Goal: Register for event/course

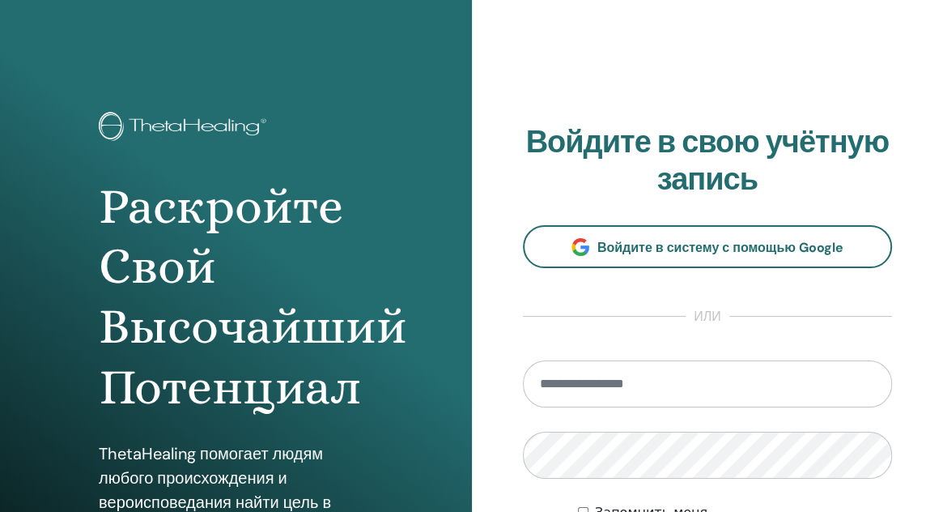
click at [704, 378] on input "email" at bounding box center [708, 383] width 370 height 47
type input "**********"
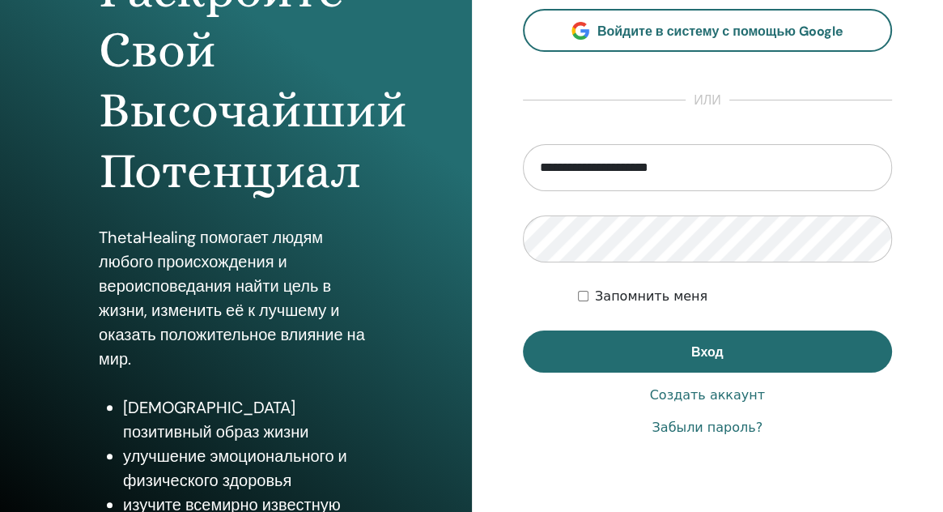
scroll to position [243, 0]
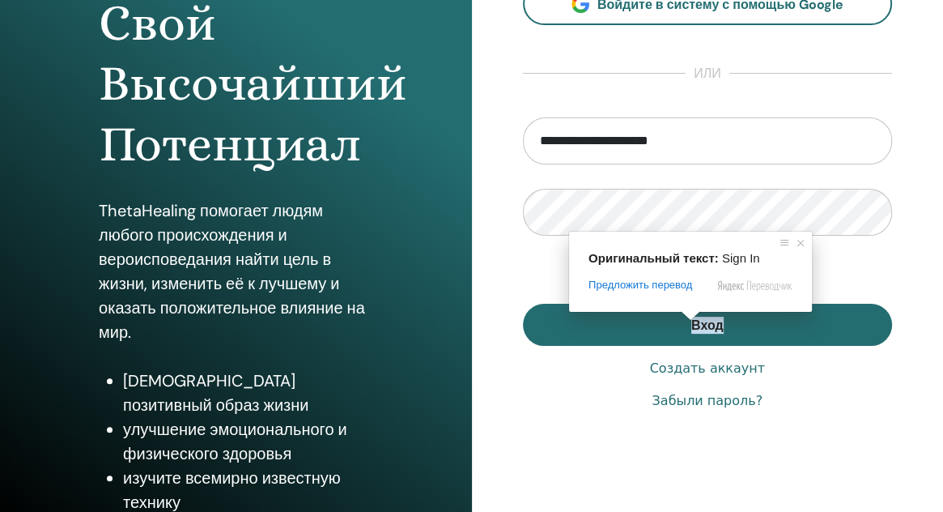
click at [699, 321] on span at bounding box center [690, 316] width 21 height 10
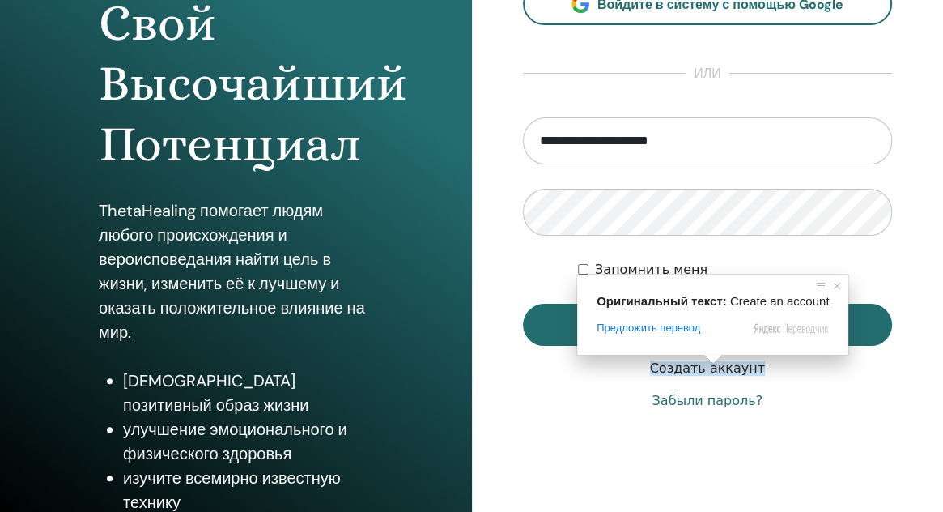
click at [709, 372] on ya-tr-span "Создать аккаунт" at bounding box center [707, 367] width 115 height 15
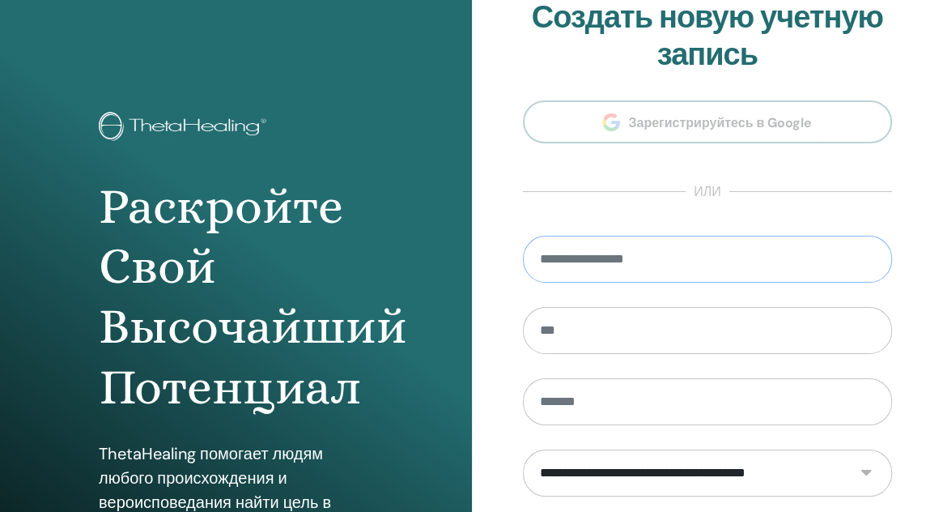
click at [628, 274] on input "email" at bounding box center [708, 259] width 370 height 47
type input "**********"
type input "*********"
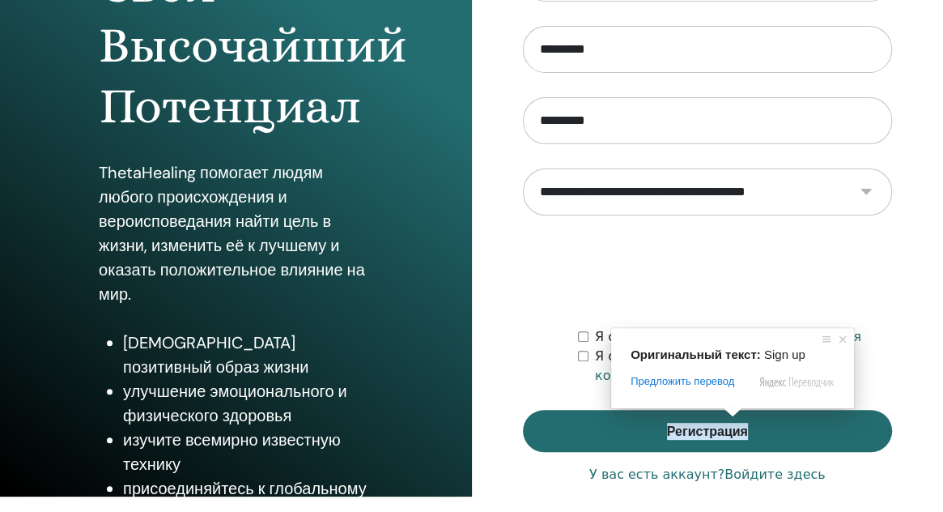
scroll to position [318, 0]
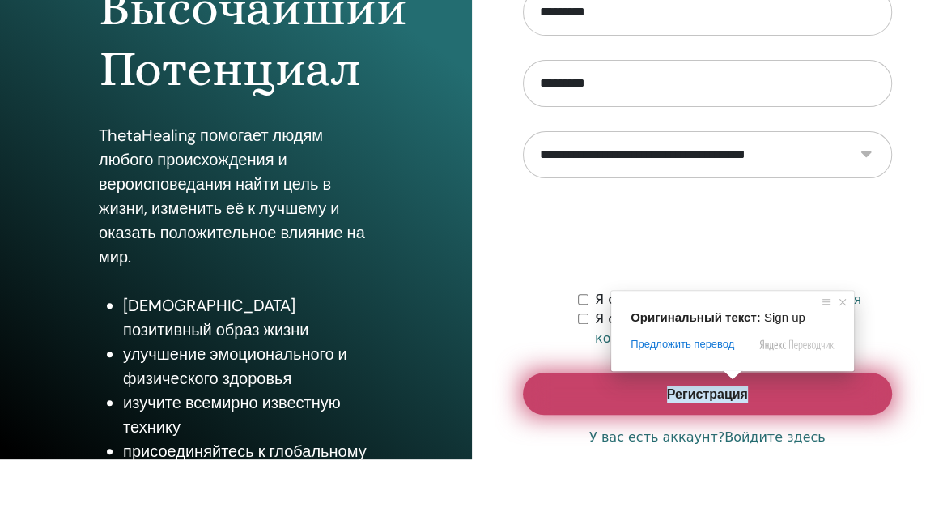
click at [703, 388] on ya-tr-span "Регистрация" at bounding box center [707, 393] width 81 height 17
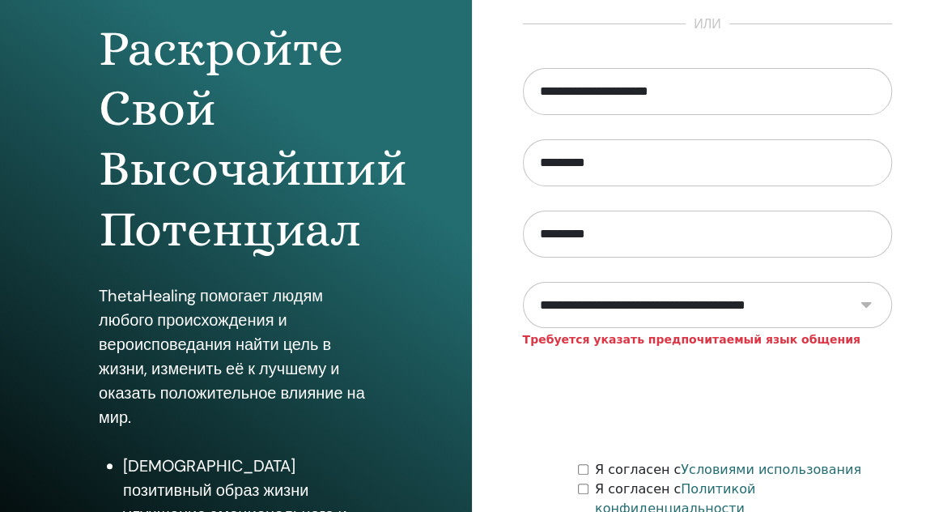
scroll to position [162, 0]
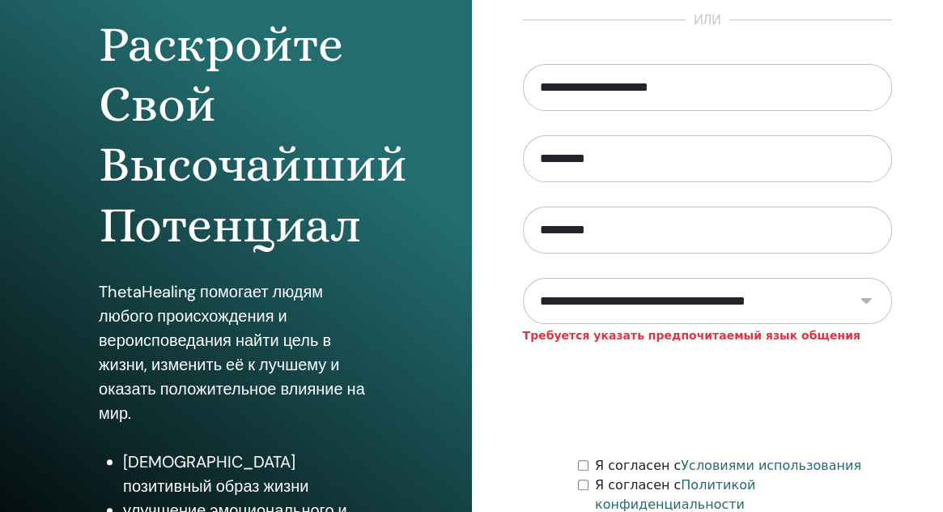
click at [864, 307] on select "**********" at bounding box center [707, 301] width 369 height 47
select select "***"
click at [523, 286] on select "**********" at bounding box center [707, 301] width 369 height 47
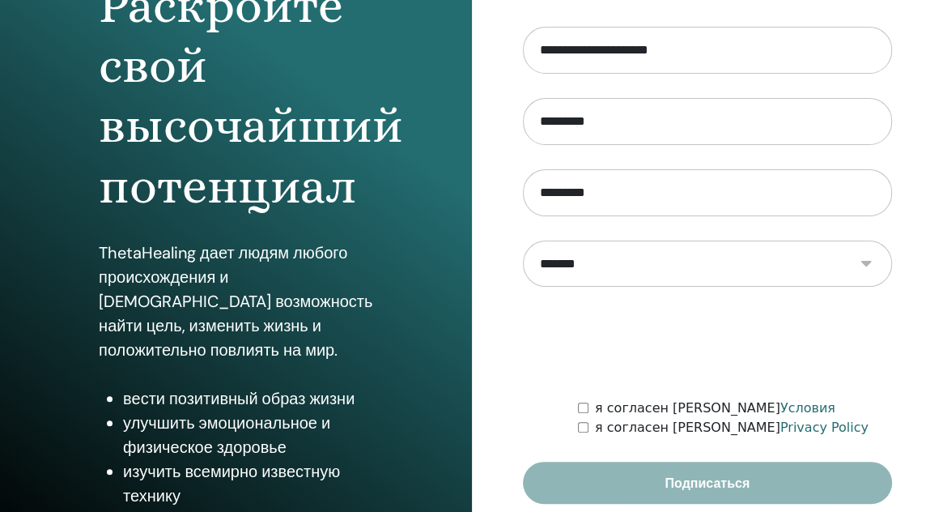
scroll to position [243, 0]
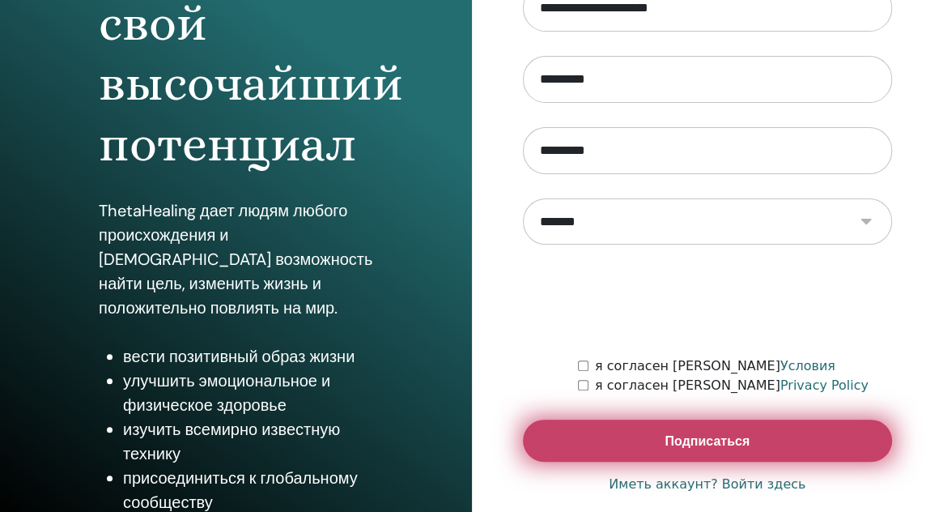
click at [677, 449] on button "Подписаться" at bounding box center [708, 440] width 370 height 42
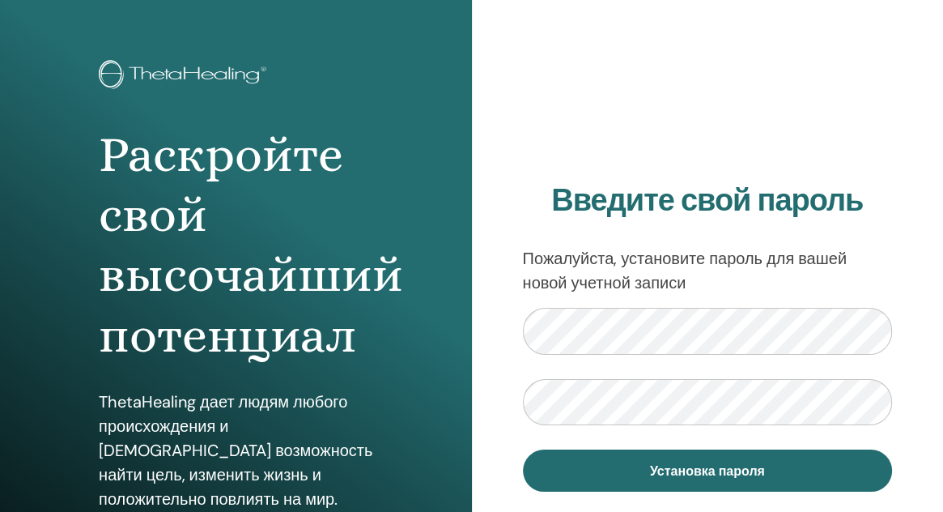
scroll to position [81, 0]
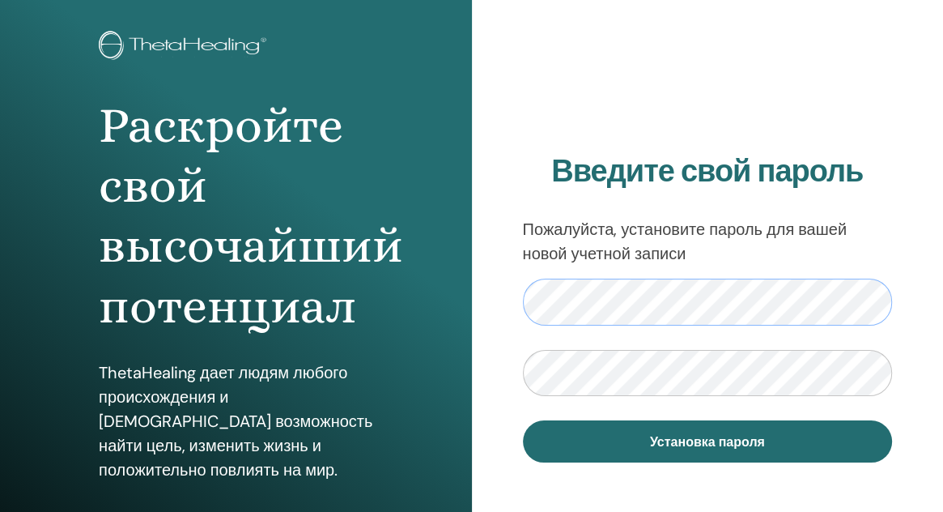
click at [521, 306] on div "Введите свой пароль Пожалуйста, установите пароль для вашей новой учетной запис…" at bounding box center [708, 307] width 472 height 777
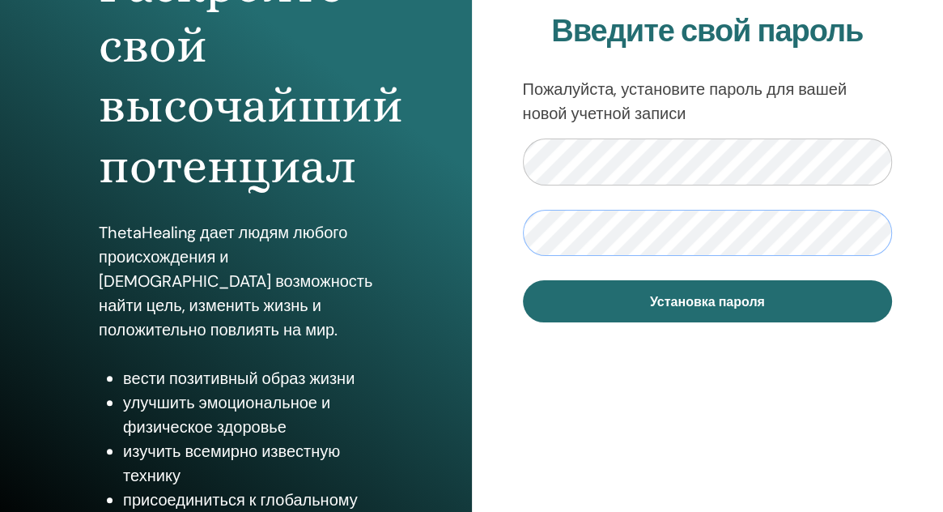
scroll to position [243, 0]
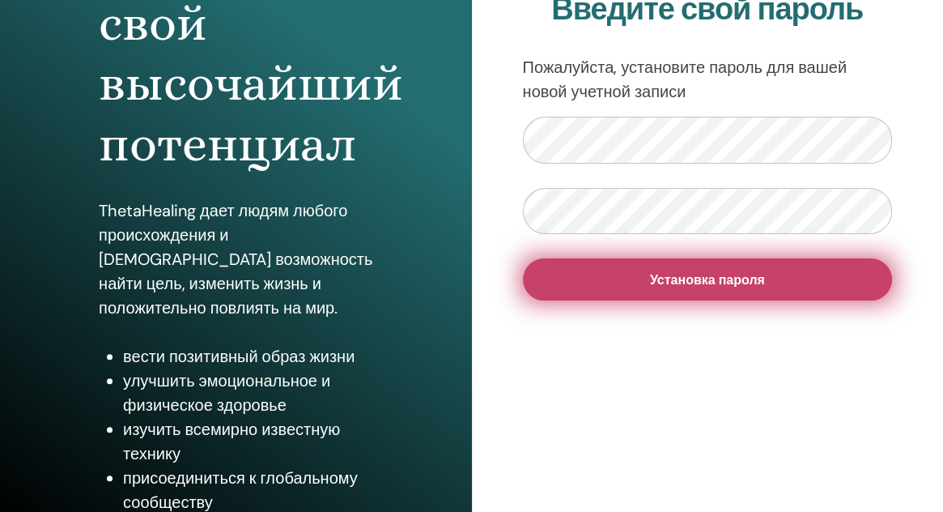
click at [677, 286] on span "Установка пароля" at bounding box center [707, 279] width 115 height 17
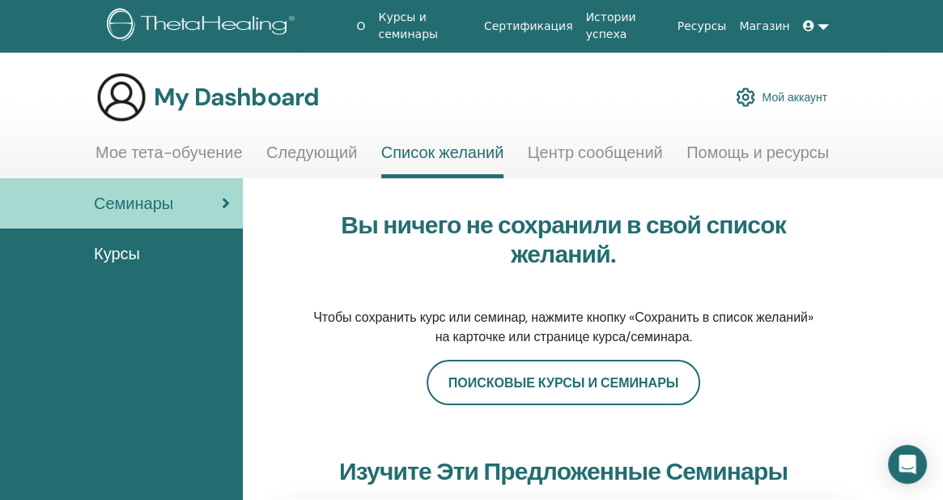
click at [215, 151] on link "Мое тета-обучение" at bounding box center [169, 158] width 147 height 32
click at [824, 25] on link at bounding box center [816, 26] width 39 height 30
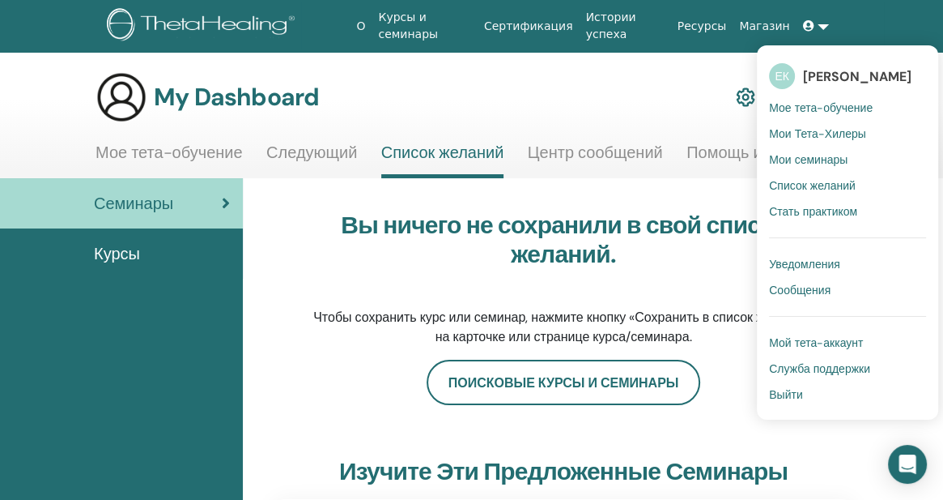
click at [828, 80] on span "[PERSON_NAME]" at bounding box center [857, 76] width 108 height 17
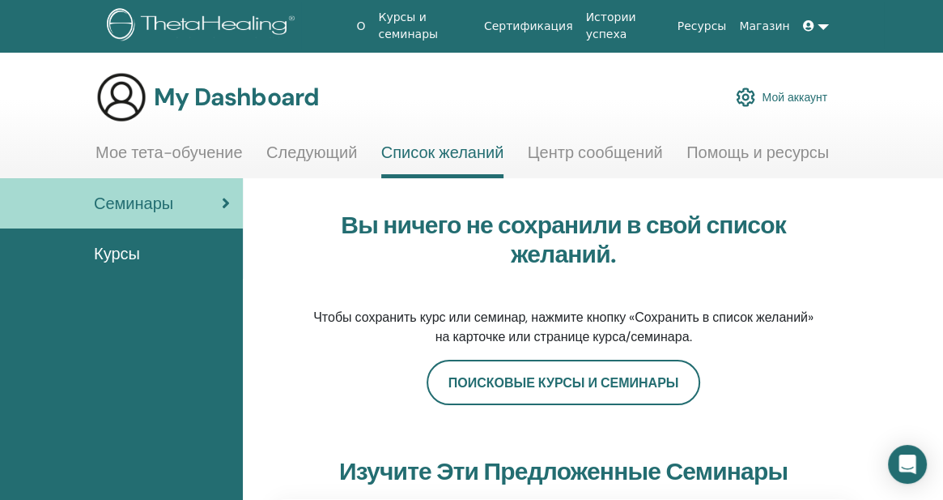
click at [808, 99] on link "Мой аккаунт" at bounding box center [781, 97] width 91 height 36
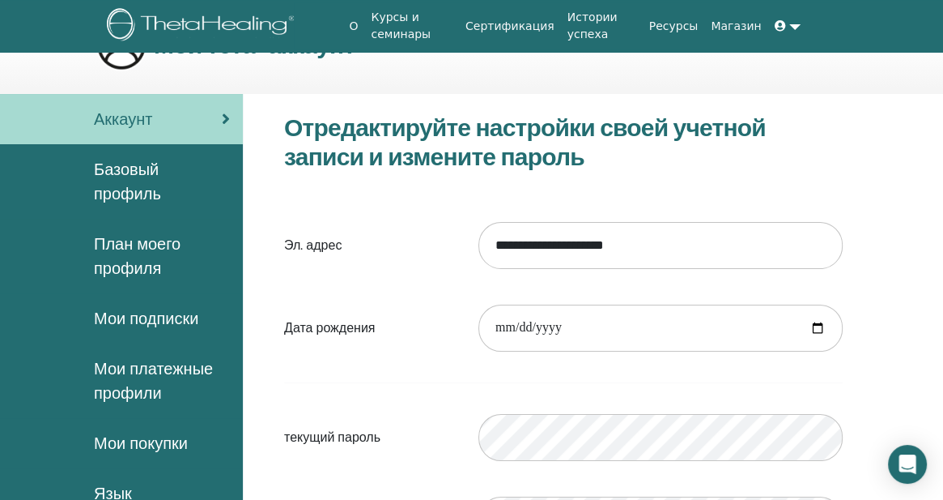
scroll to position [81, 0]
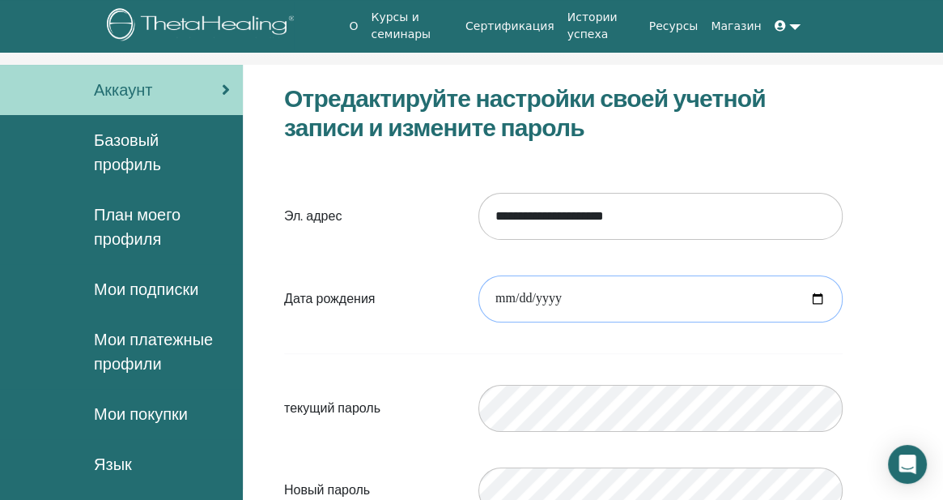
click at [633, 295] on input "date" at bounding box center [660, 298] width 364 height 47
type input "**********"
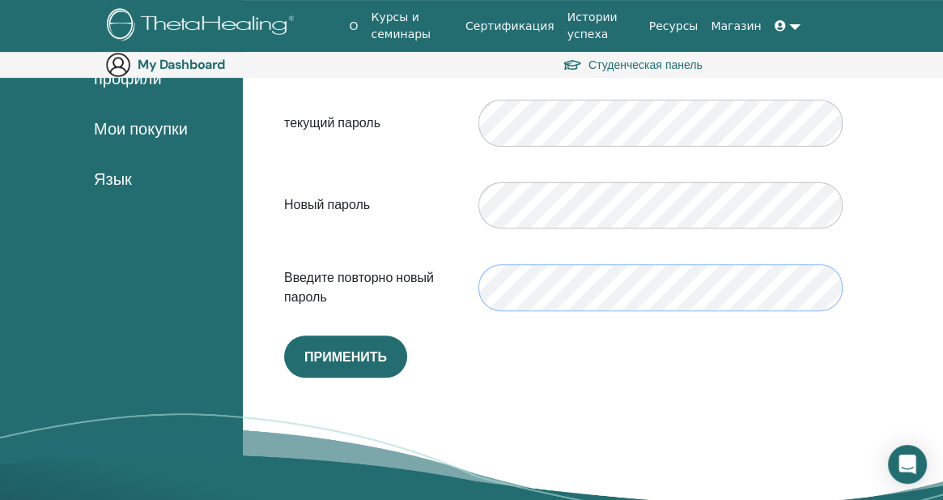
scroll to position [431, 0]
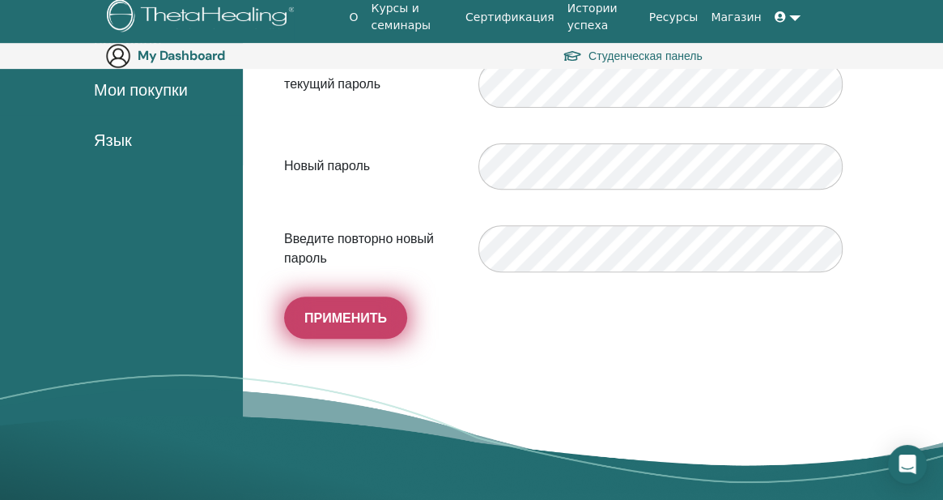
click at [369, 319] on span "Применить" at bounding box center [345, 317] width 83 height 17
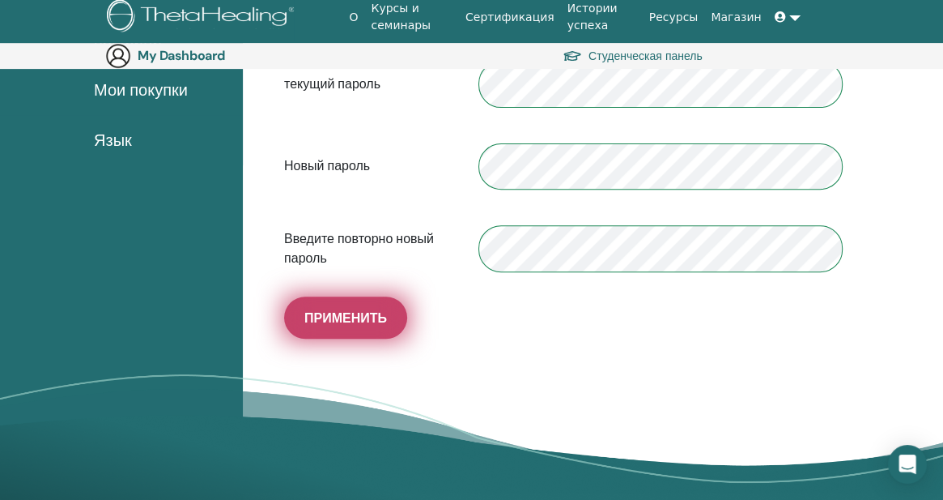
click at [359, 323] on span "Применить" at bounding box center [345, 317] width 83 height 17
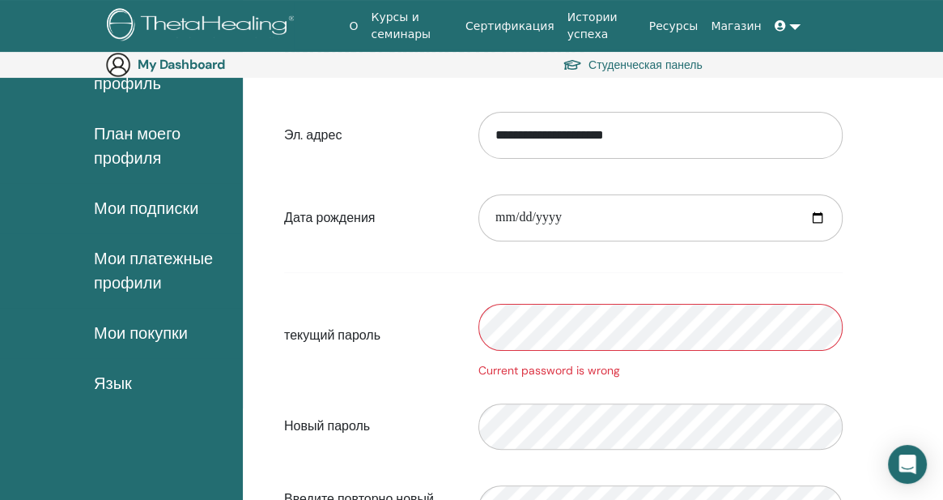
scroll to position [81, 0]
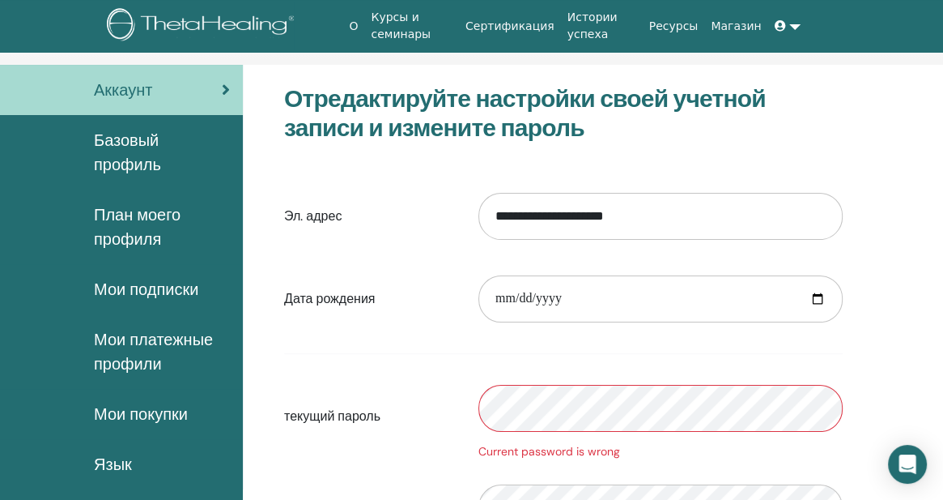
click at [128, 148] on span "Базовый профиль" at bounding box center [162, 152] width 136 height 49
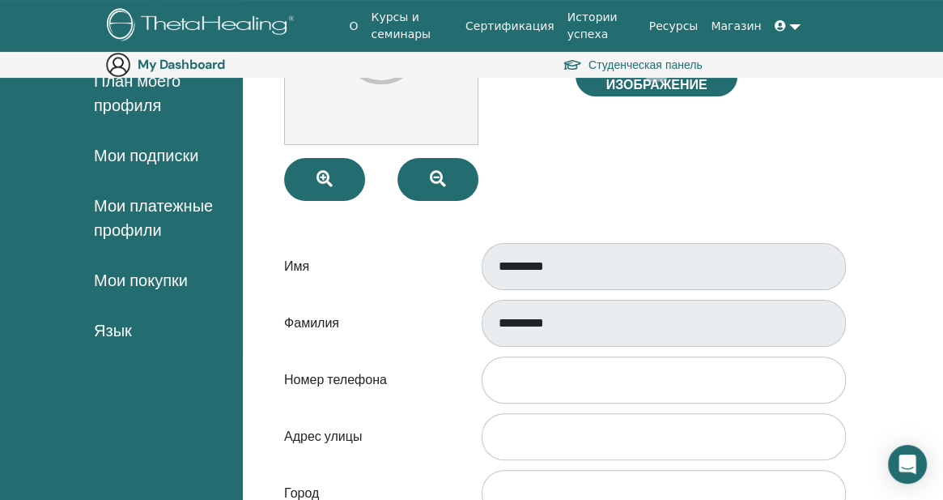
scroll to position [269, 0]
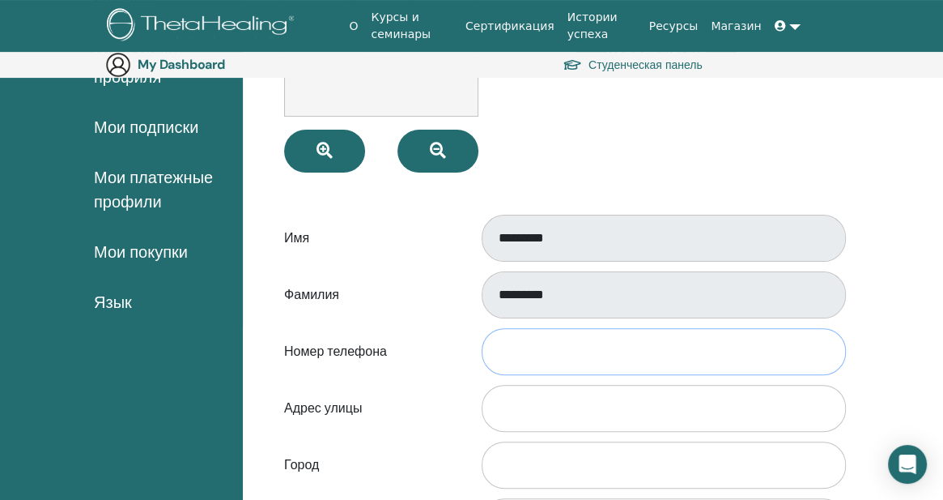
click at [547, 352] on input "Номер телефона" at bounding box center [664, 351] width 364 height 47
type input "**********"
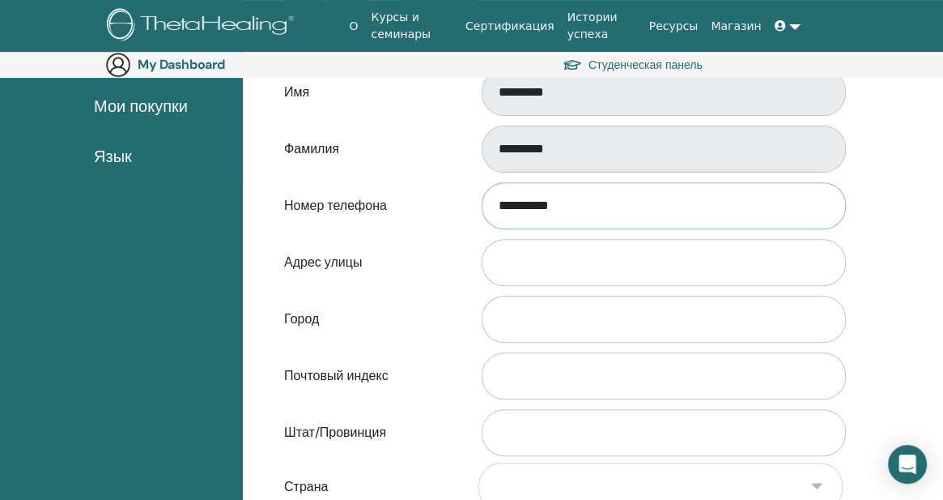
scroll to position [431, 0]
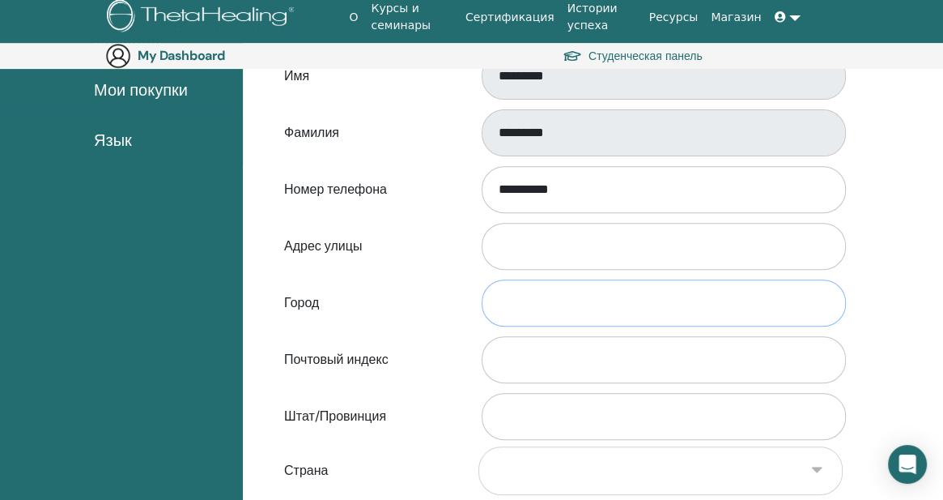
click at [528, 313] on input "Город" at bounding box center [664, 302] width 364 height 47
type input "*"
click at [538, 308] on input "Город" at bounding box center [664, 302] width 364 height 47
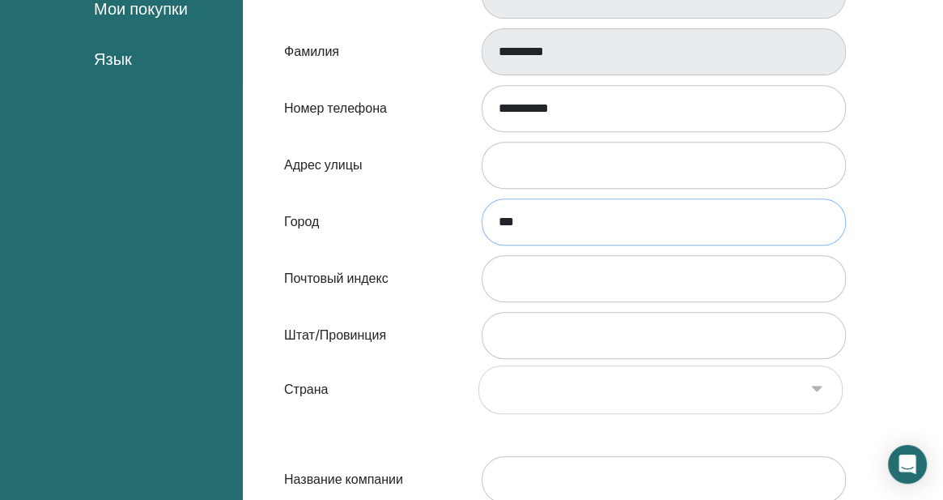
type input "***"
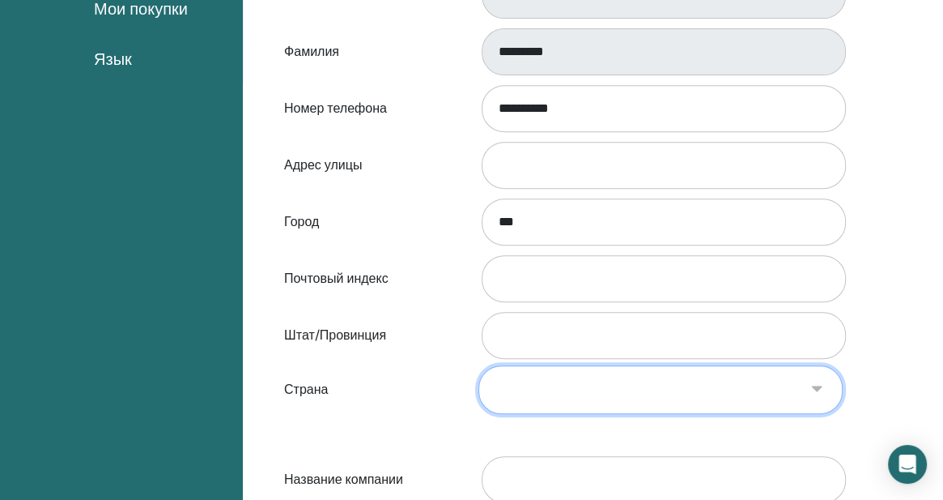
click at [568, 388] on select "**********" at bounding box center [660, 389] width 364 height 49
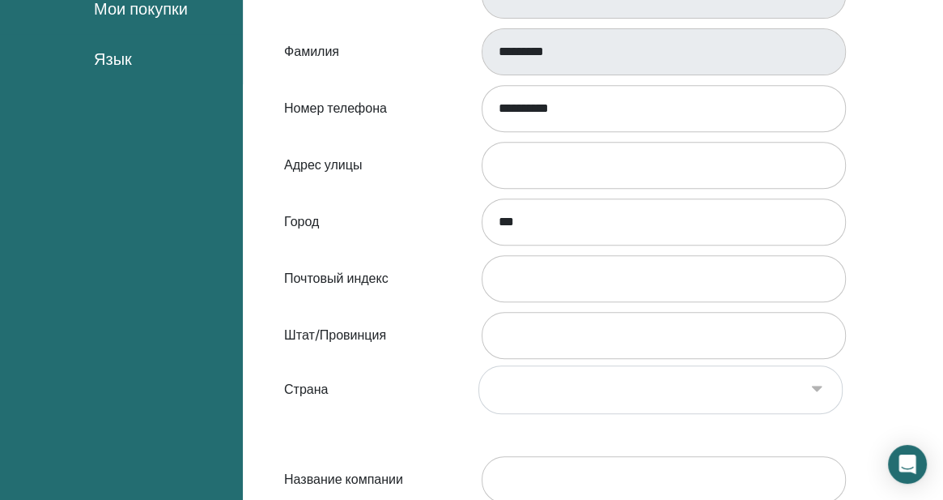
click at [420, 404] on div "**********" at bounding box center [563, 389] width 583 height 49
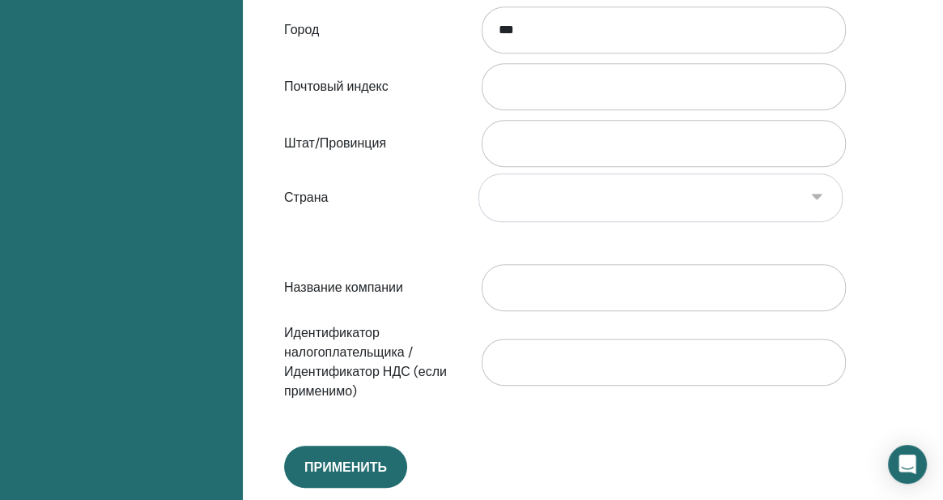
scroll to position [755, 0]
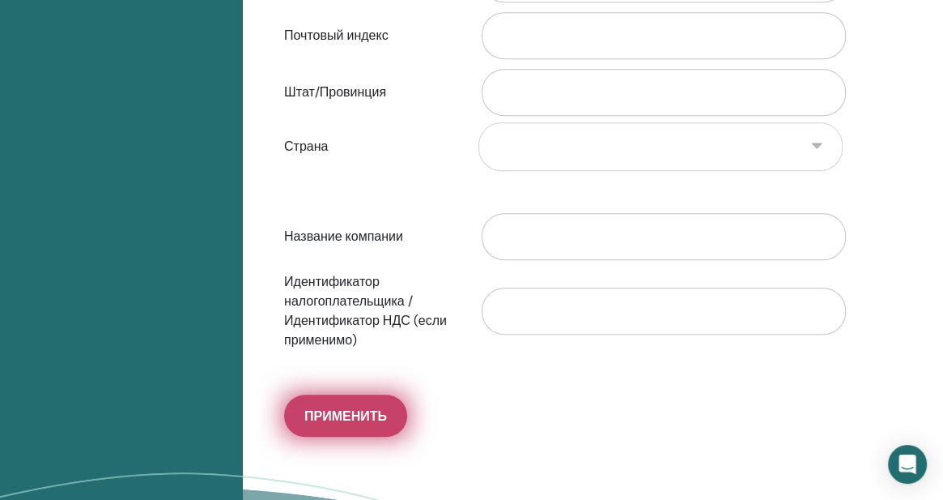
click at [351, 413] on span "Применить" at bounding box center [345, 415] width 83 height 17
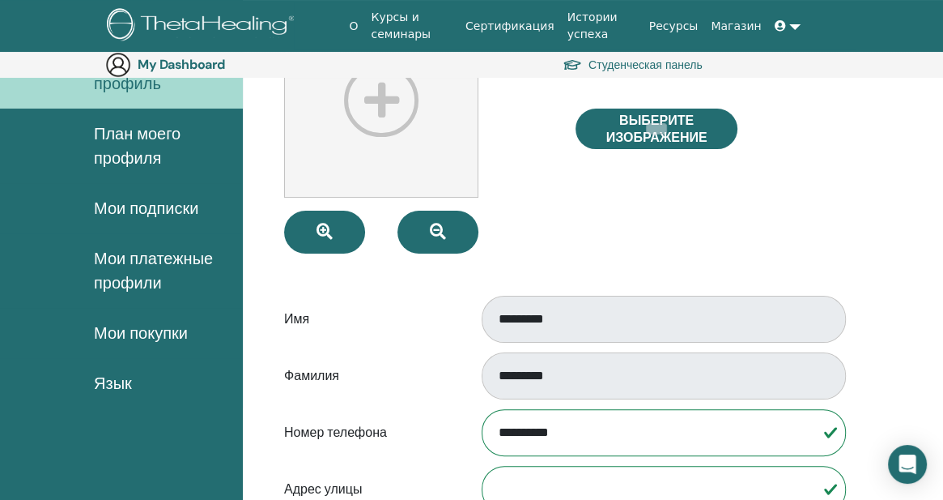
scroll to position [81, 0]
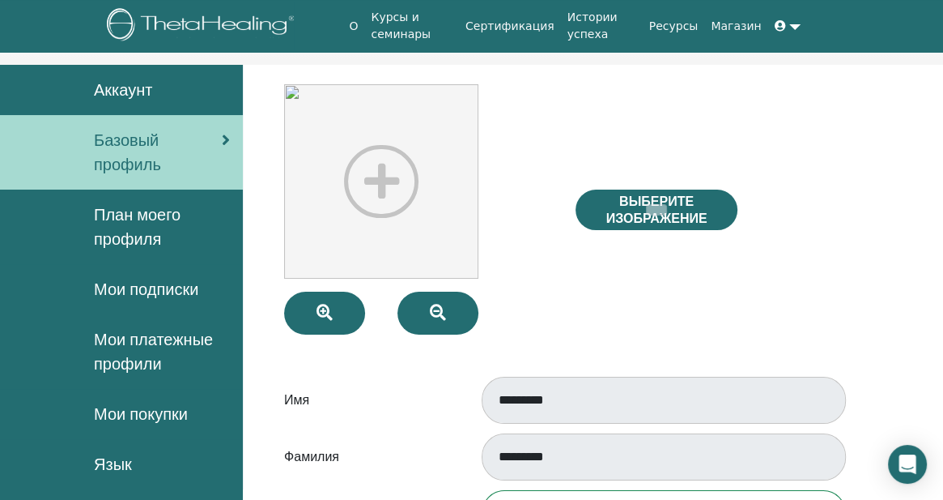
click at [228, 142] on icon at bounding box center [226, 140] width 8 height 16
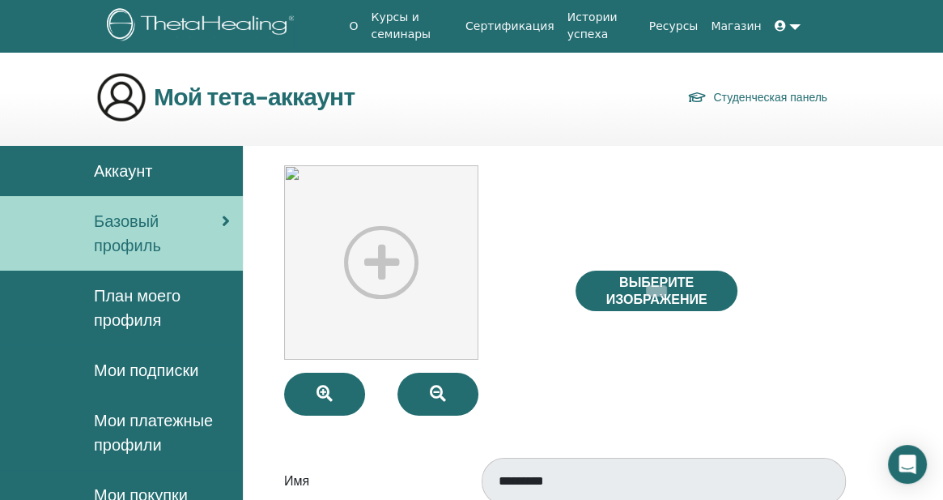
scroll to position [81, 0]
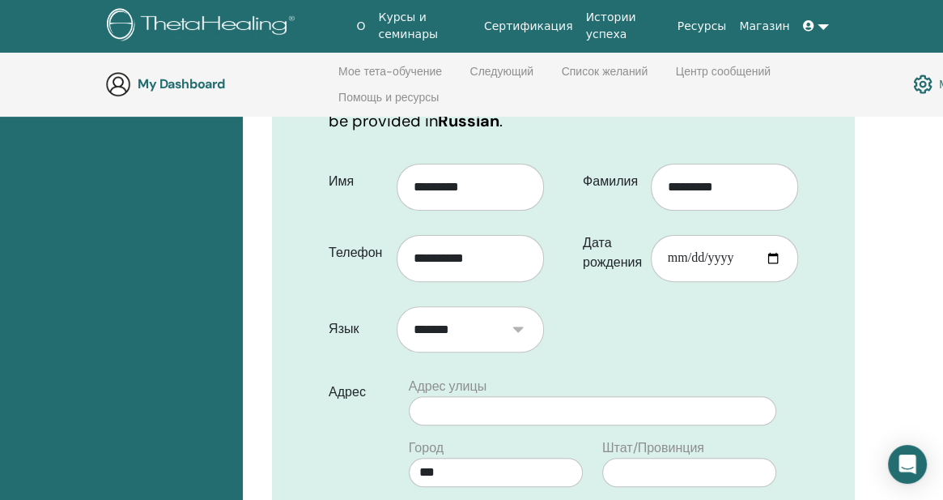
scroll to position [389, 0]
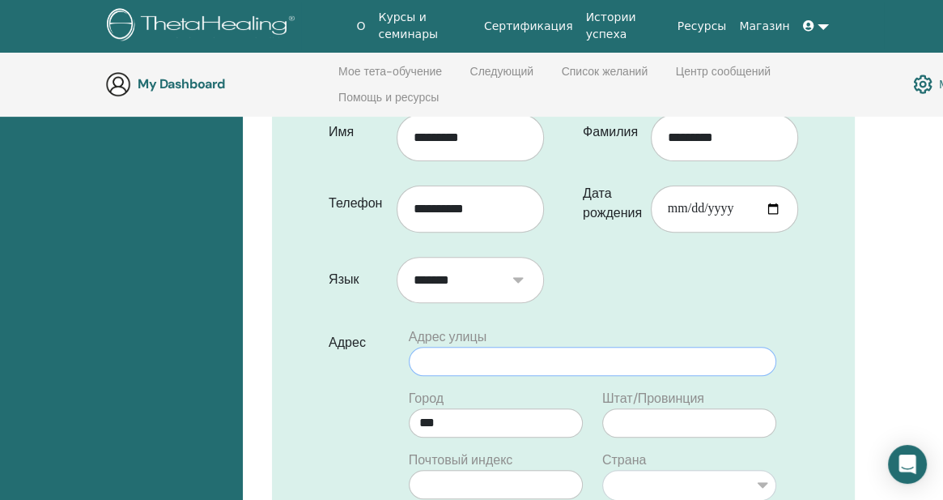
click at [473, 347] on input "text" at bounding box center [593, 361] width 368 height 29
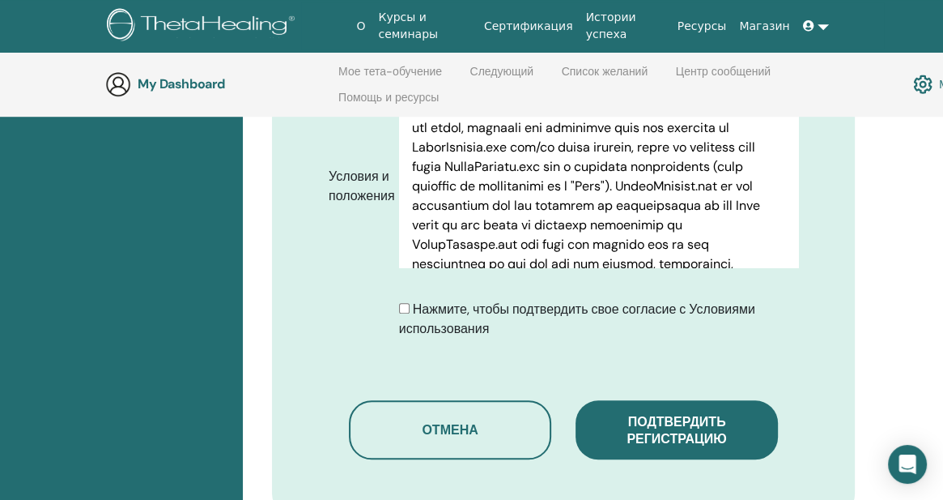
scroll to position [874, 0]
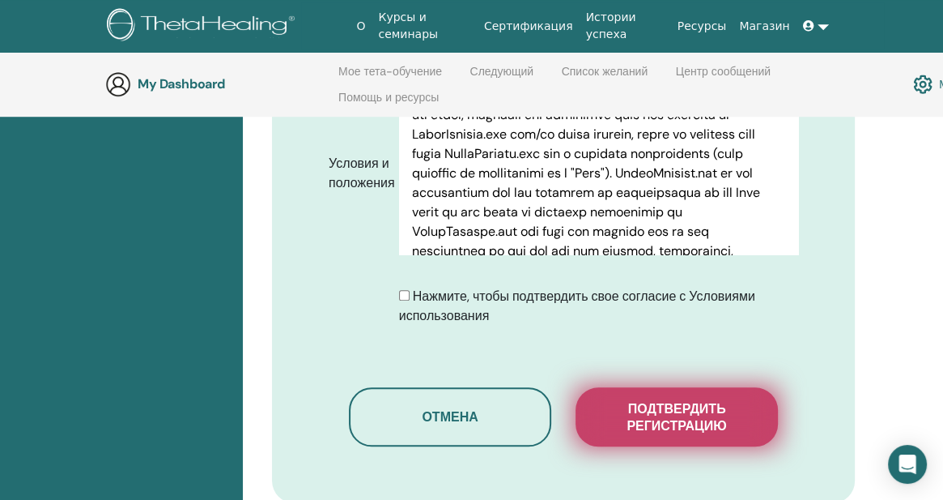
click at [671, 400] on span "Подтвердить регистрацию" at bounding box center [677, 417] width 162 height 34
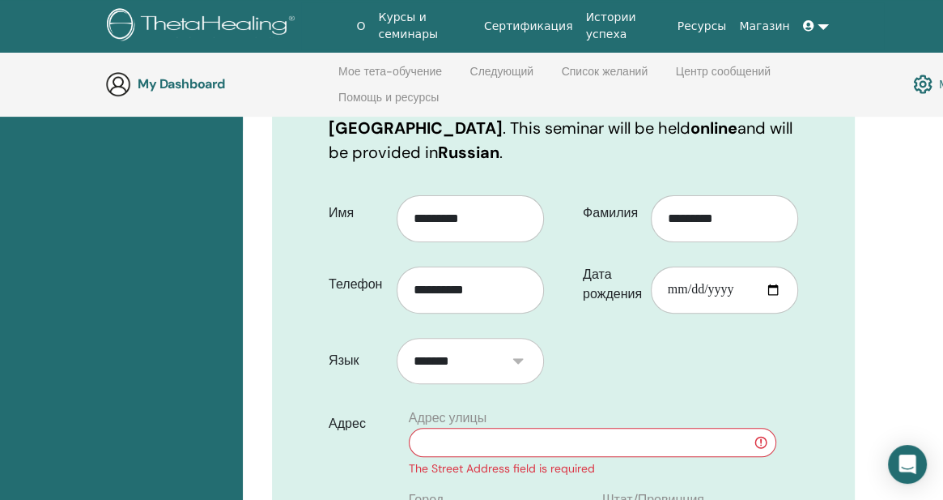
scroll to position [389, 0]
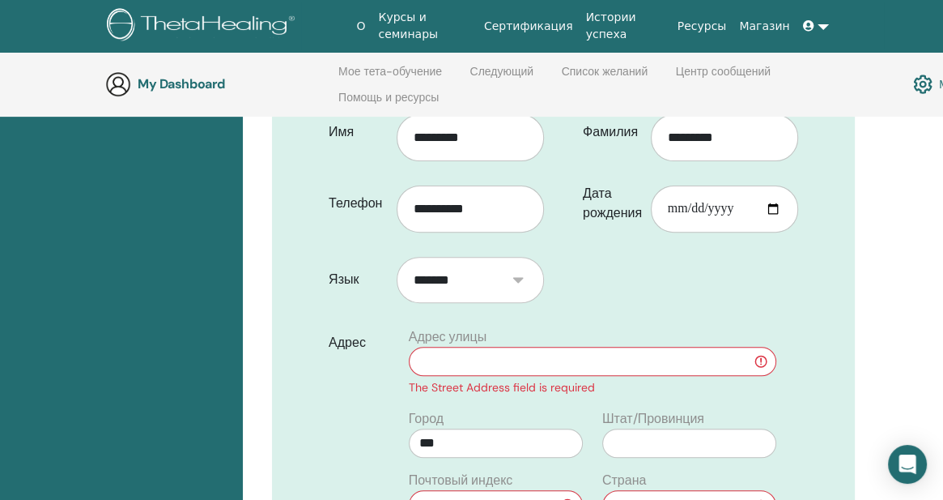
click at [590, 347] on input "text" at bounding box center [593, 361] width 368 height 29
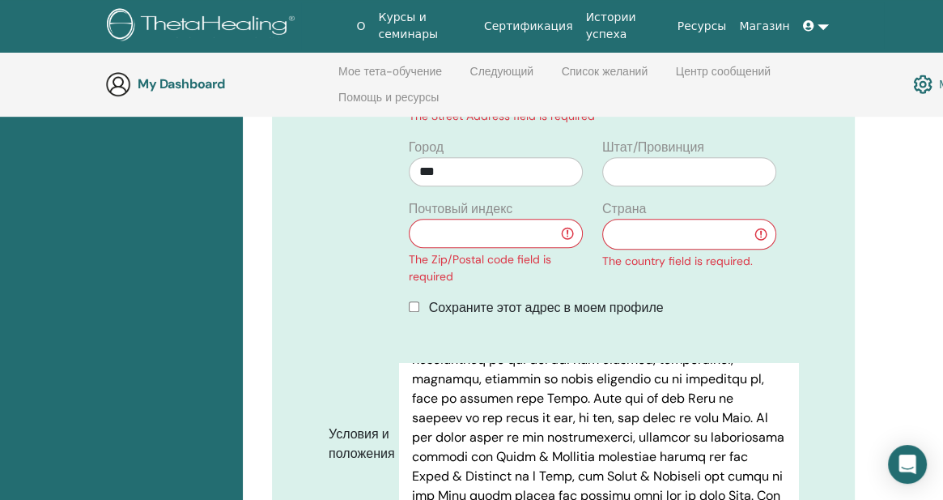
scroll to position [631, 0]
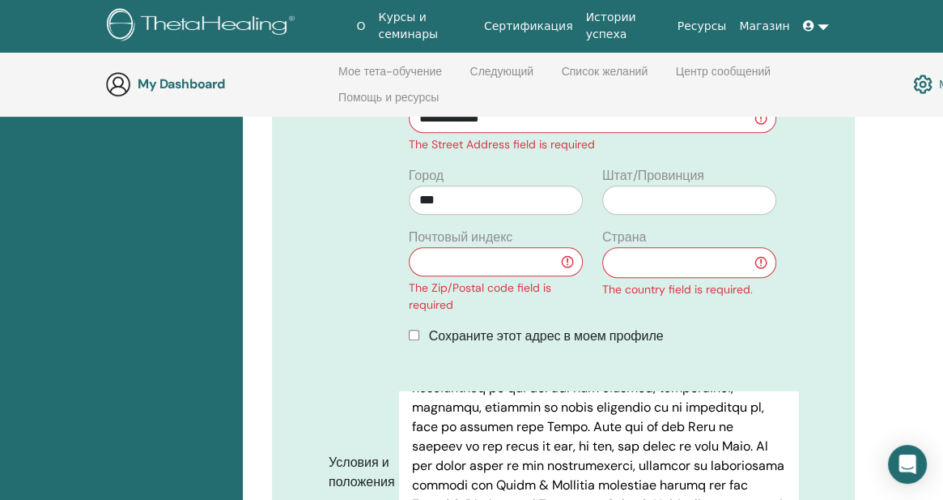
type input "**********"
click at [486, 247] on input "text" at bounding box center [496, 261] width 174 height 29
type input "******"
click at [678, 247] on select "**********" at bounding box center [689, 262] width 174 height 31
select select "**"
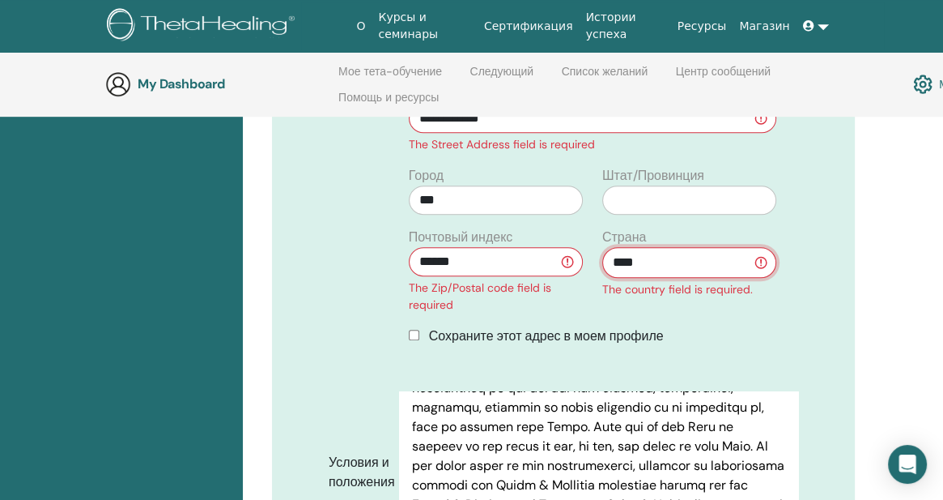
click at [652, 247] on select "**********" at bounding box center [689, 262] width 174 height 31
click at [657, 185] on input "text" at bounding box center [689, 199] width 174 height 29
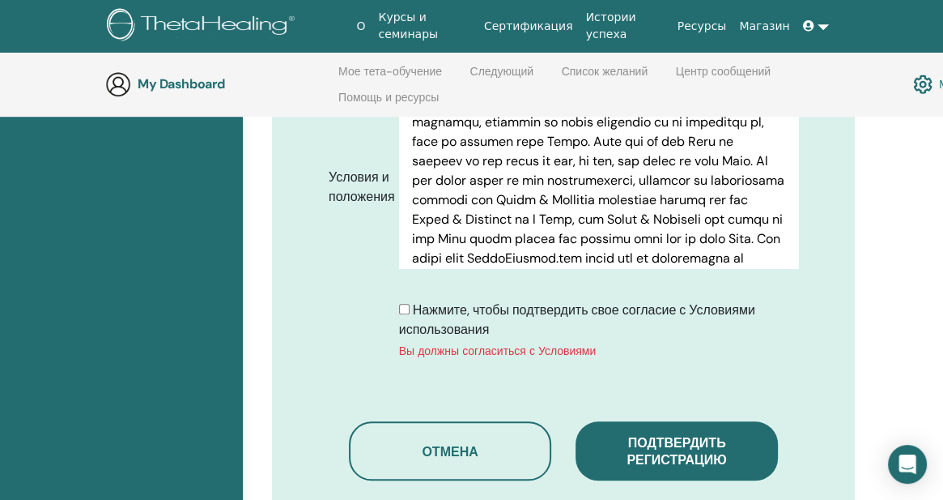
scroll to position [955, 0]
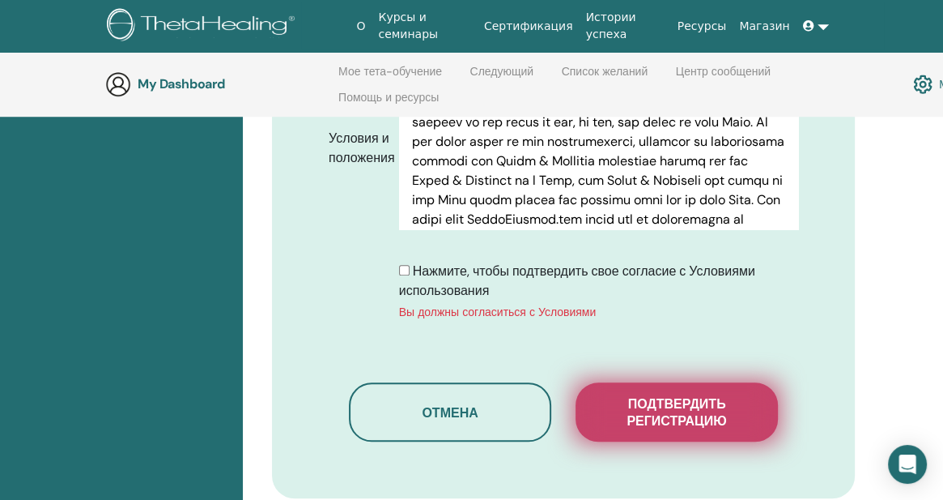
click at [695, 395] on span "Подтвердить регистрацию" at bounding box center [677, 412] width 162 height 34
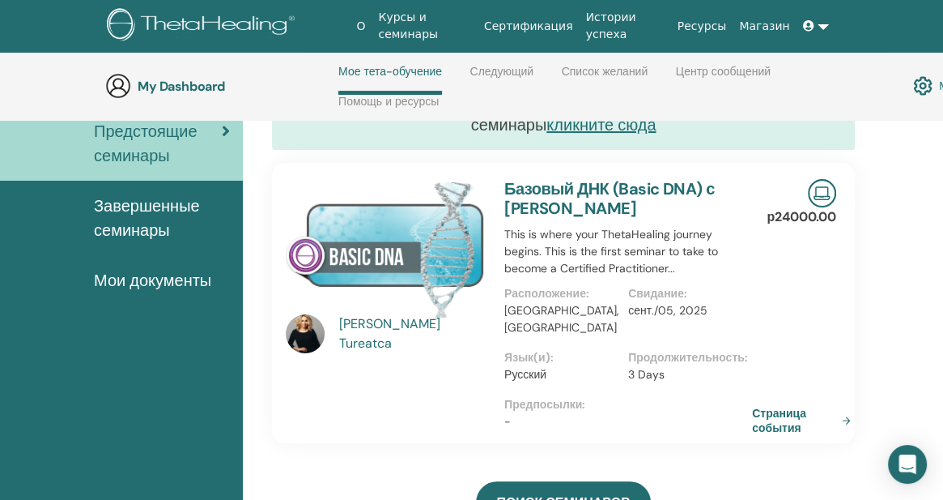
scroll to position [230, 0]
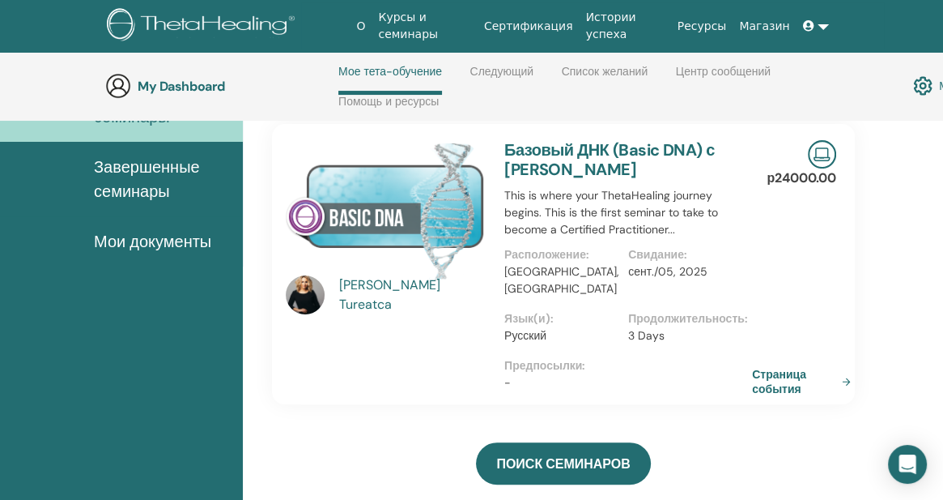
click at [455, 211] on img at bounding box center [385, 210] width 199 height 140
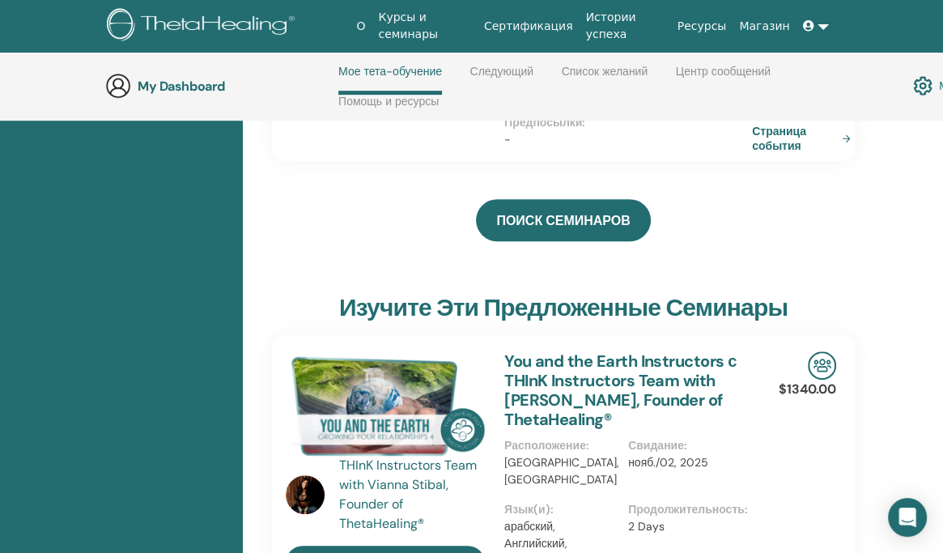
scroll to position [149, 0]
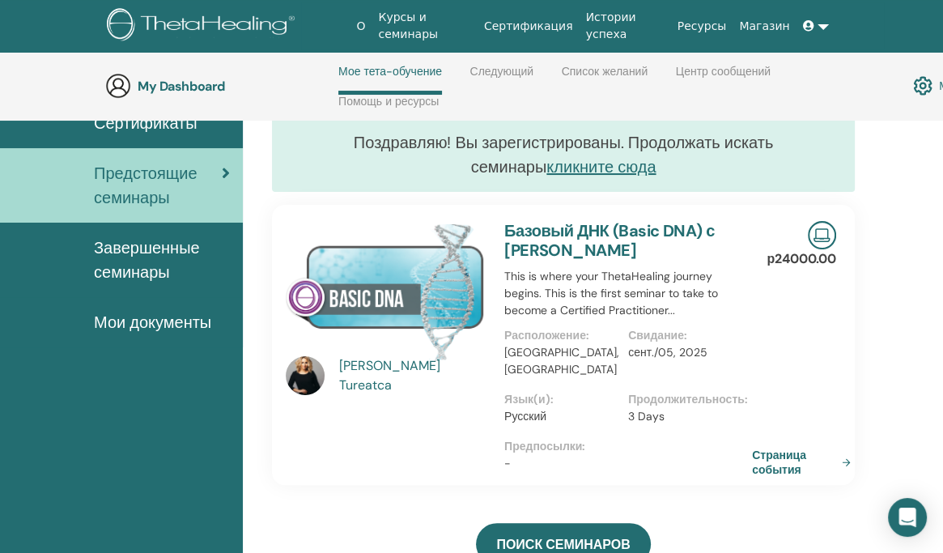
click at [422, 308] on img at bounding box center [385, 291] width 199 height 140
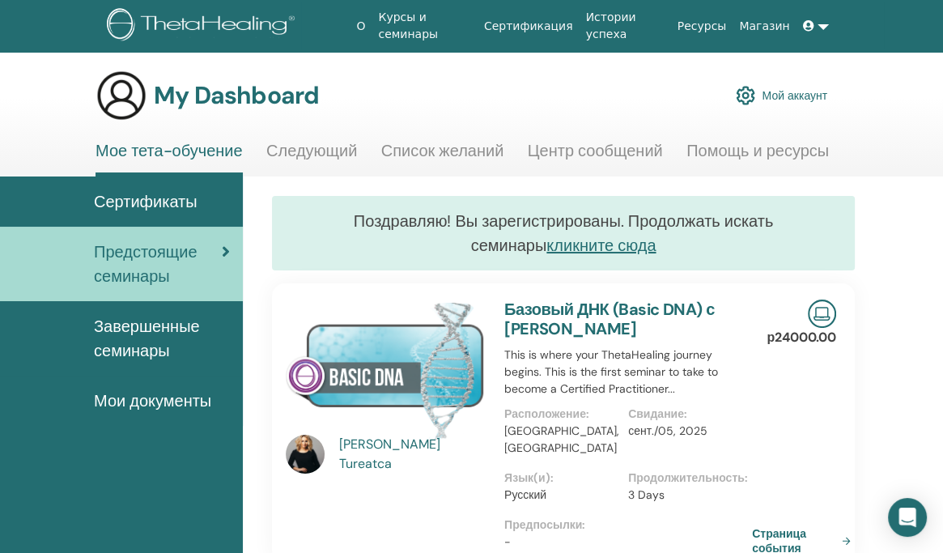
scroll to position [0, 0]
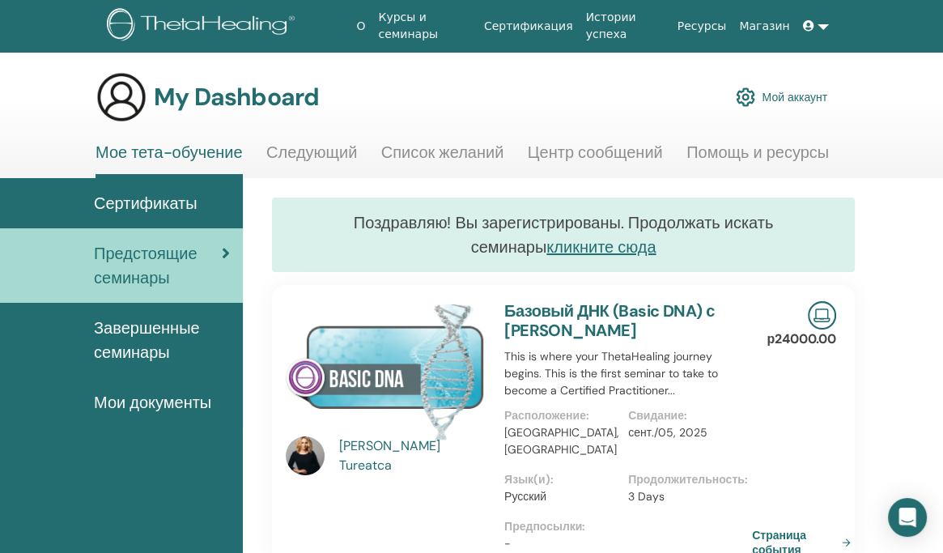
click at [436, 358] on img at bounding box center [385, 371] width 199 height 140
click at [457, 350] on img at bounding box center [385, 371] width 199 height 140
click at [592, 247] on link "кликните сюда" at bounding box center [600, 246] width 109 height 21
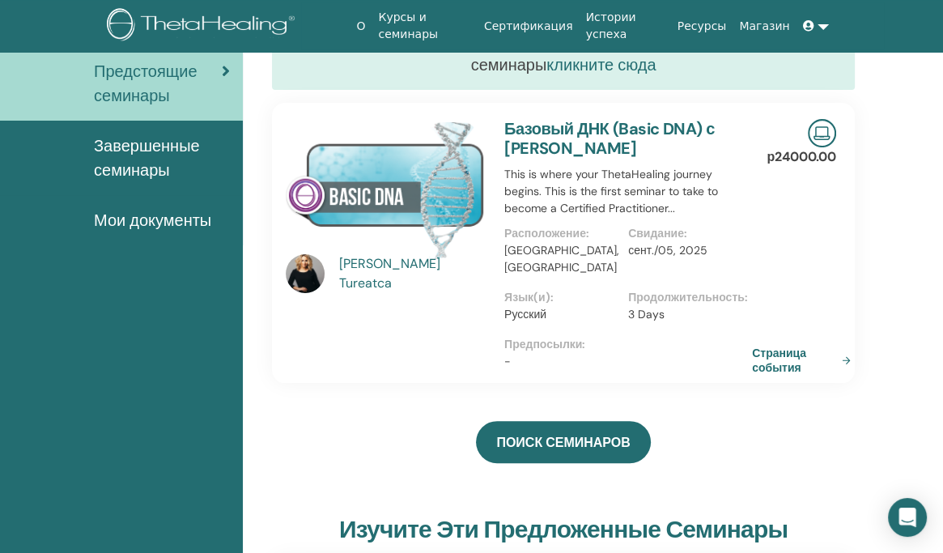
scroll to position [230, 0]
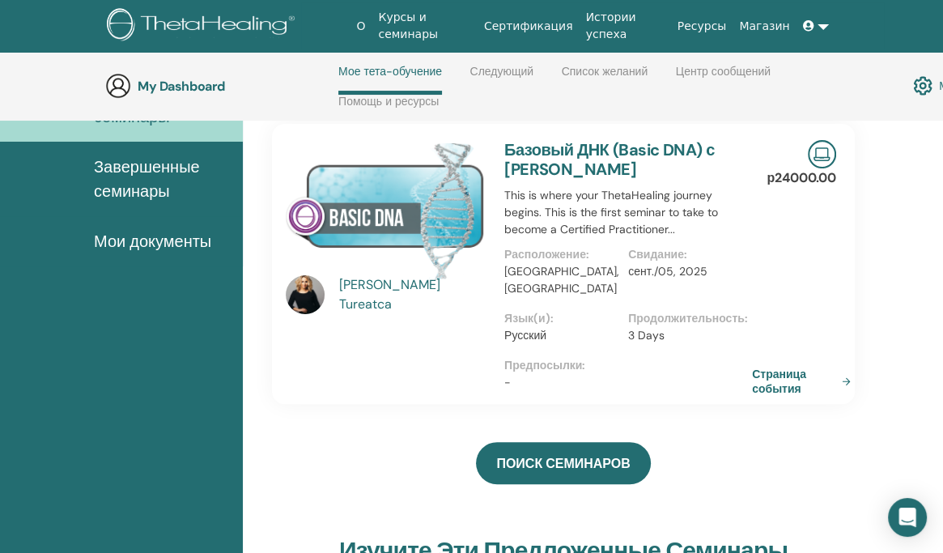
click at [372, 294] on div "Tatiana Tureatca" at bounding box center [414, 294] width 150 height 39
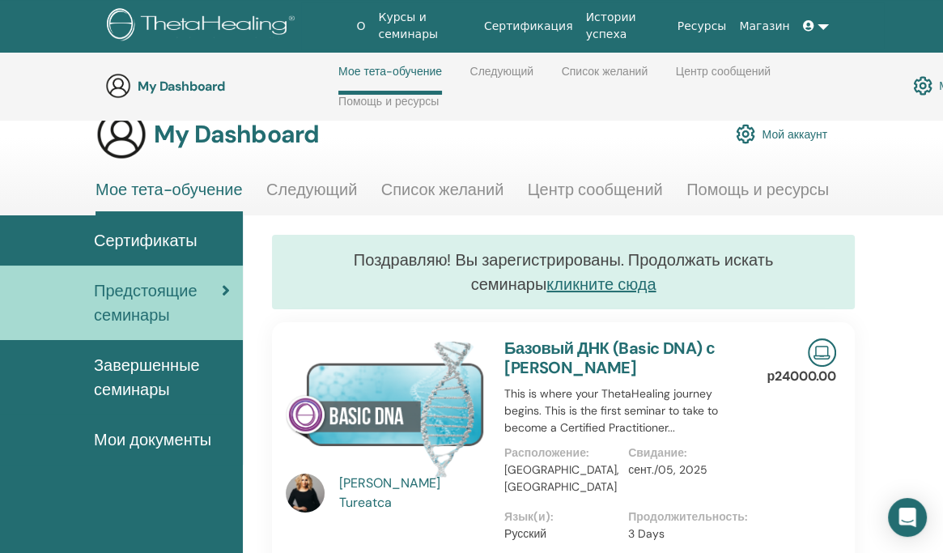
scroll to position [0, 0]
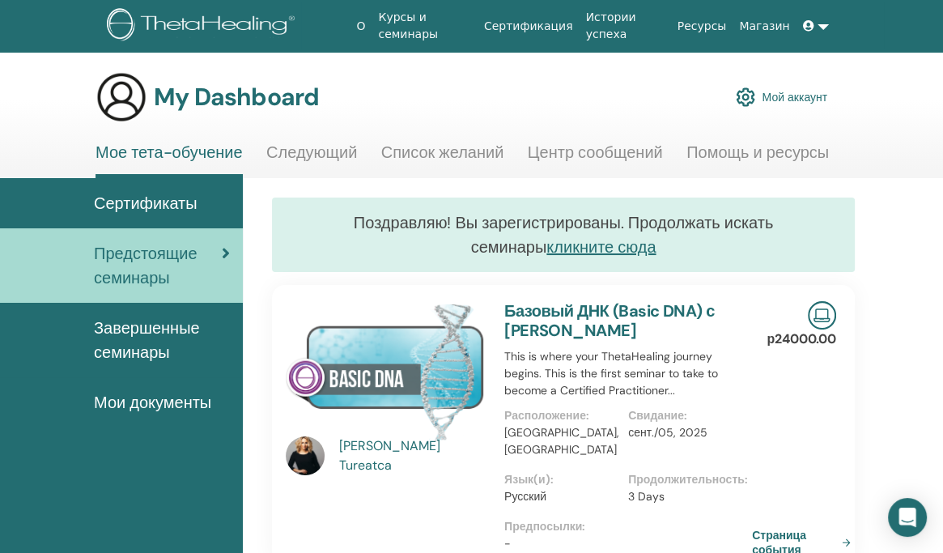
click at [395, 361] on img at bounding box center [385, 371] width 199 height 140
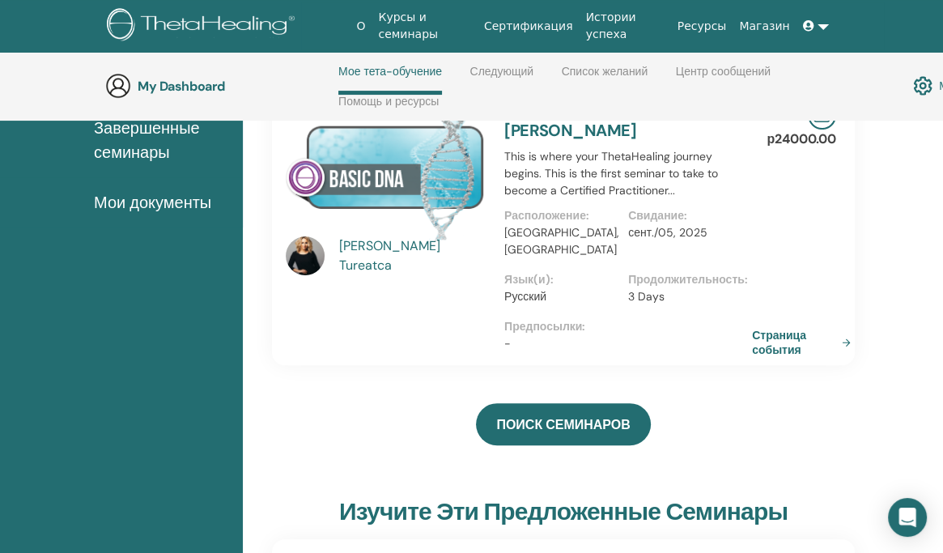
scroll to position [392, 0]
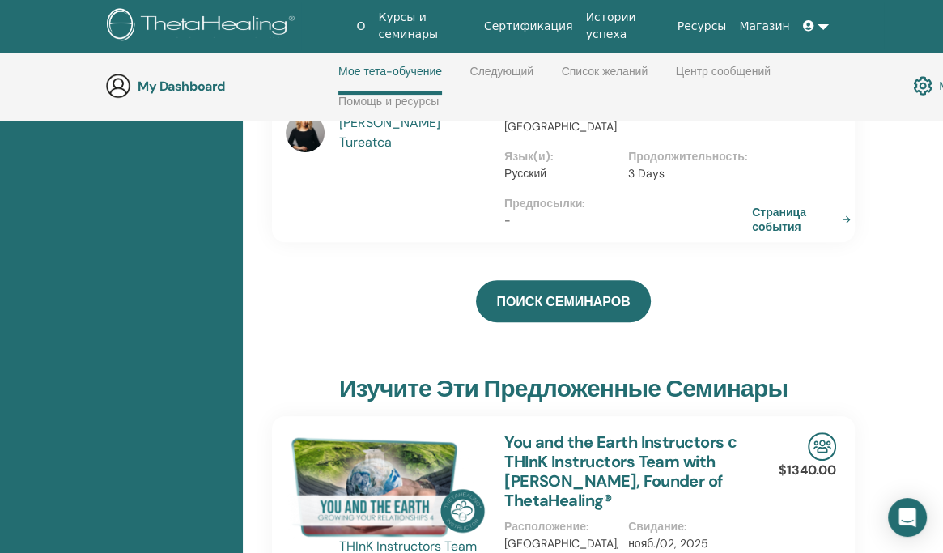
click at [497, 74] on link "Следующий" at bounding box center [502, 78] width 64 height 26
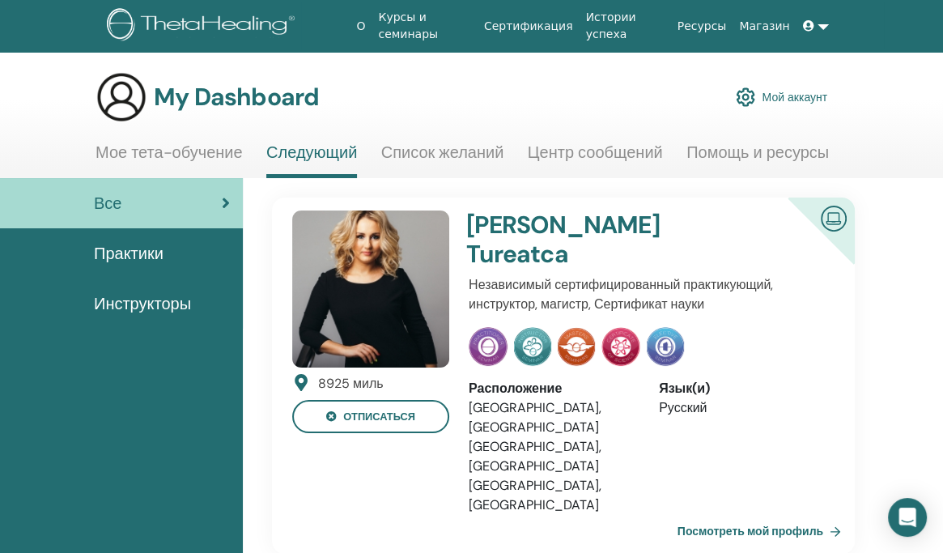
click at [419, 28] on link "Курсы и семинары" at bounding box center [424, 25] width 105 height 47
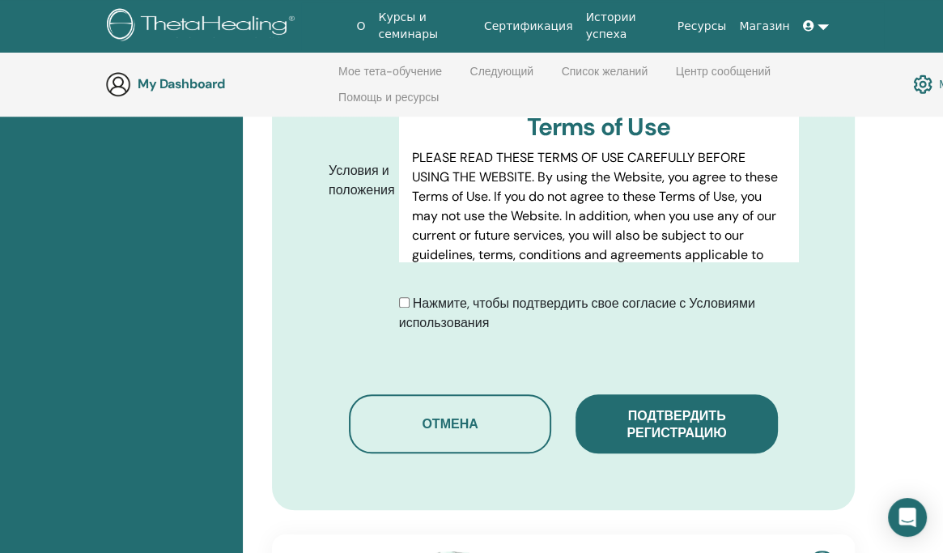
scroll to position [1117, 0]
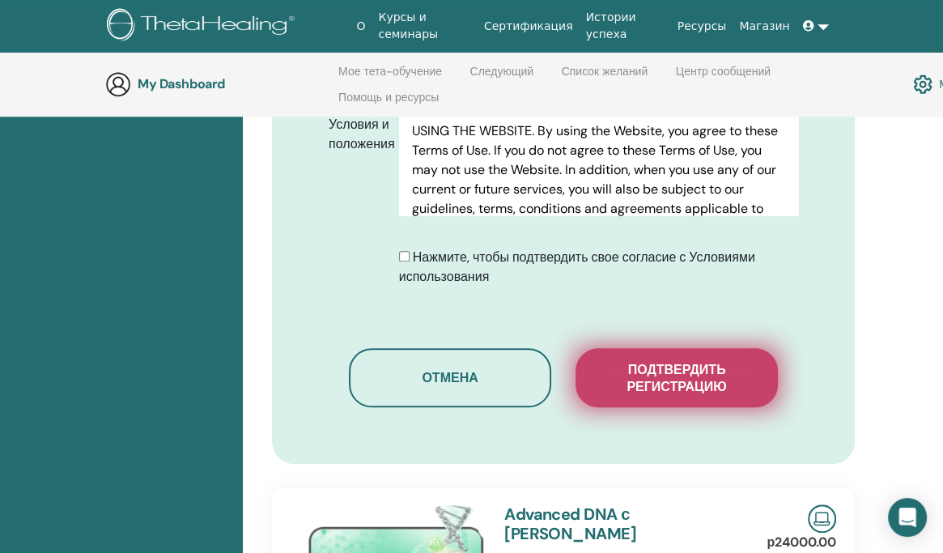
click at [696, 381] on span "Подтвердить регистрацию" at bounding box center [677, 378] width 162 height 34
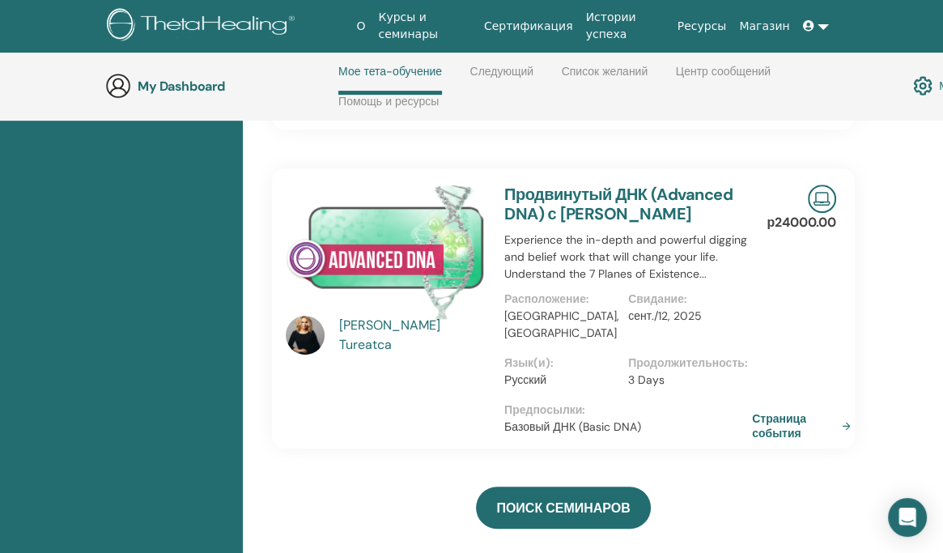
scroll to position [554, 0]
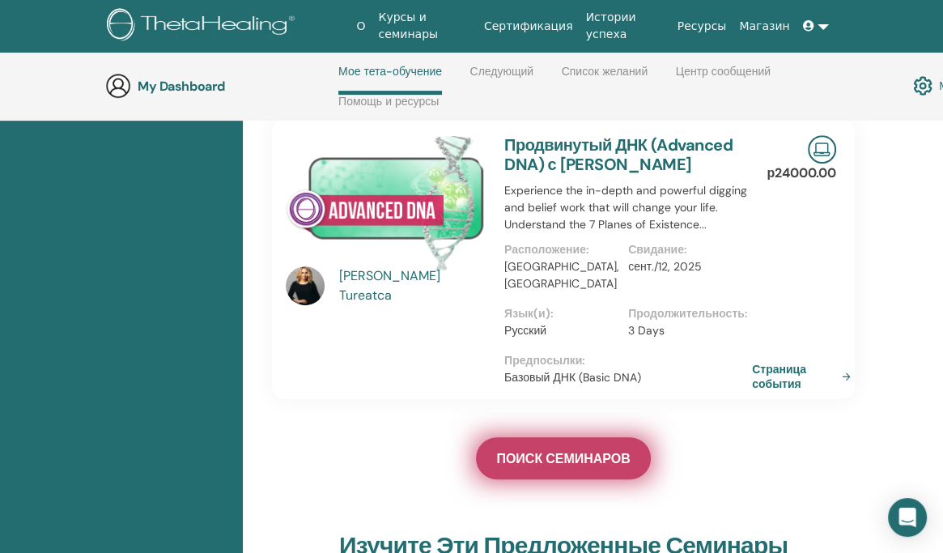
click at [604, 450] on span "ПОИСК СЕМИНАРОВ" at bounding box center [563, 458] width 134 height 17
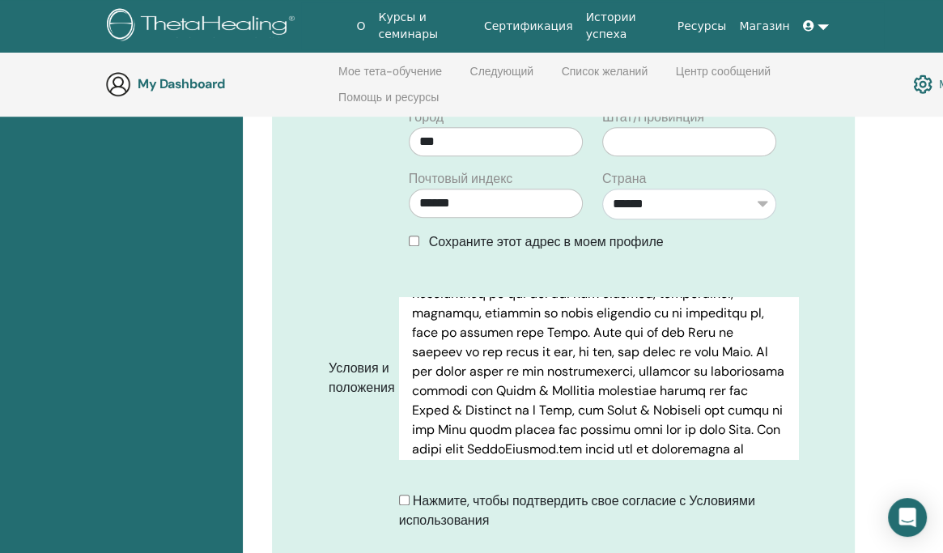
scroll to position [1117, 0]
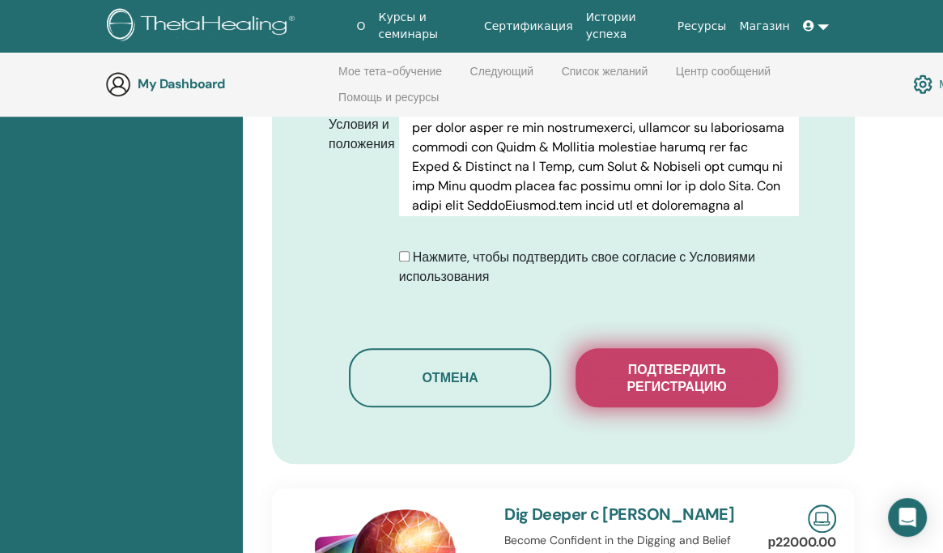
click at [707, 376] on span "Подтвердить регистрацию" at bounding box center [677, 378] width 162 height 34
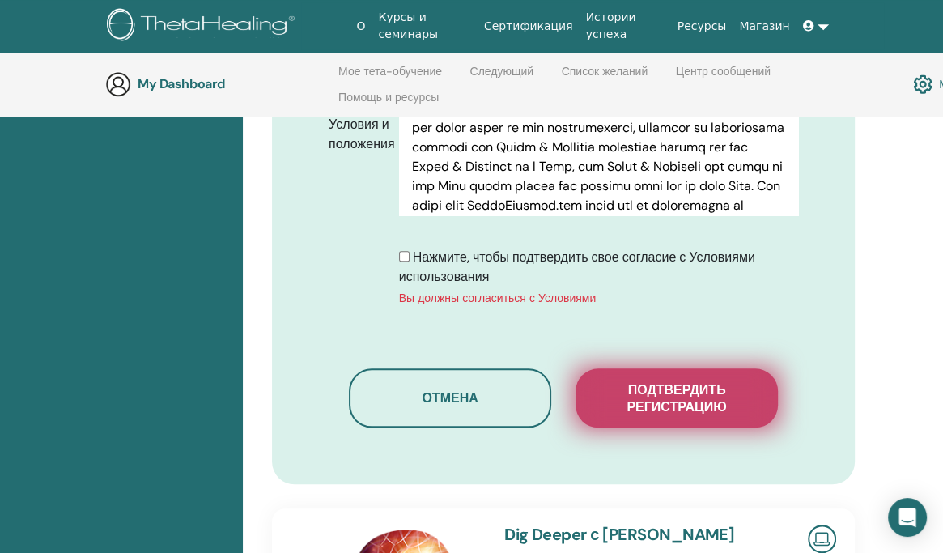
click at [656, 398] on span "Подтвердить регистрацию" at bounding box center [677, 398] width 162 height 34
